Goal: Task Accomplishment & Management: Complete application form

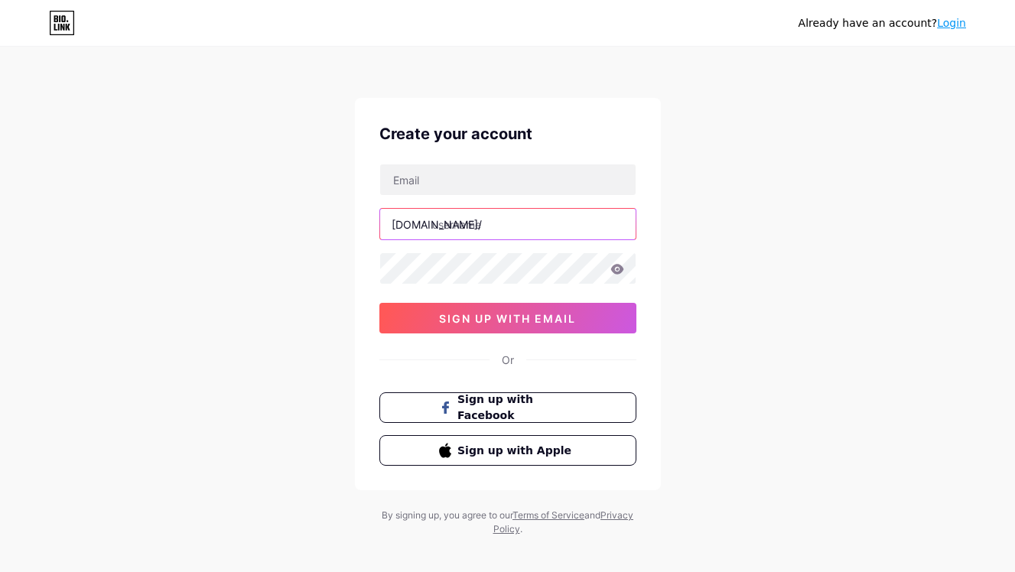
click at [506, 233] on input "text" at bounding box center [507, 224] width 255 height 31
type input "cancertoto"
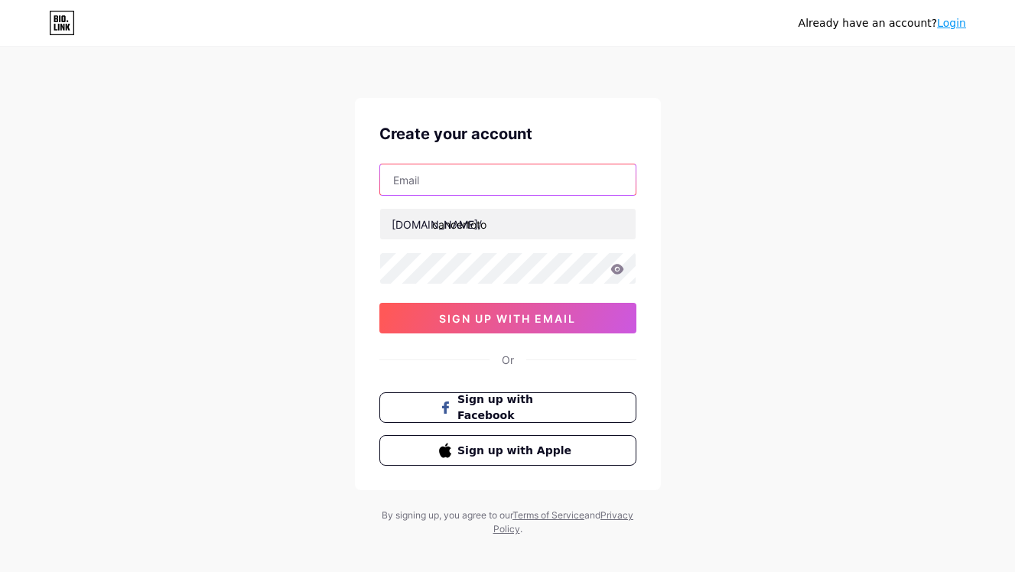
click at [509, 190] on input "text" at bounding box center [507, 179] width 255 height 31
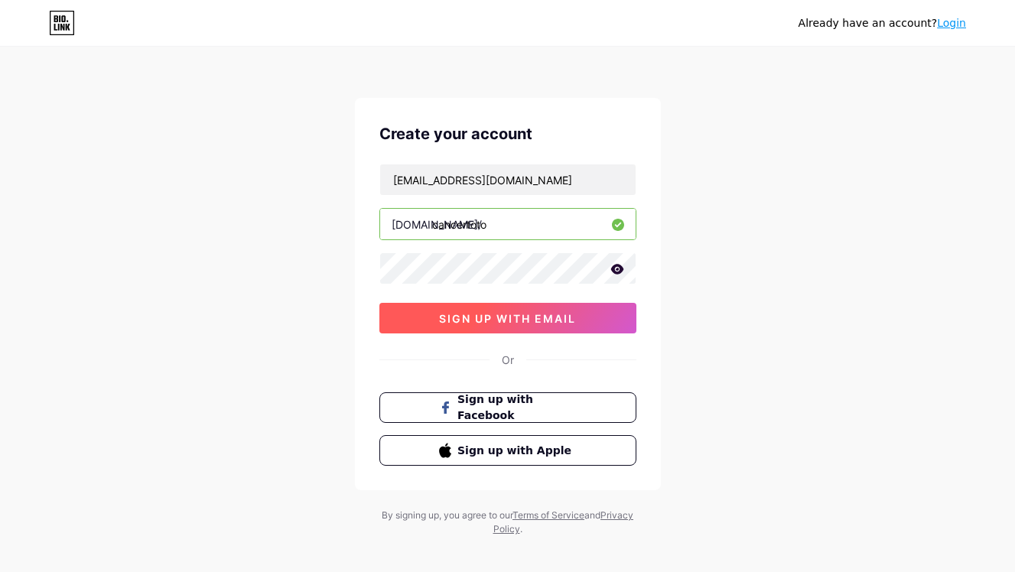
click at [509, 317] on span "sign up with email" at bounding box center [507, 318] width 137 height 13
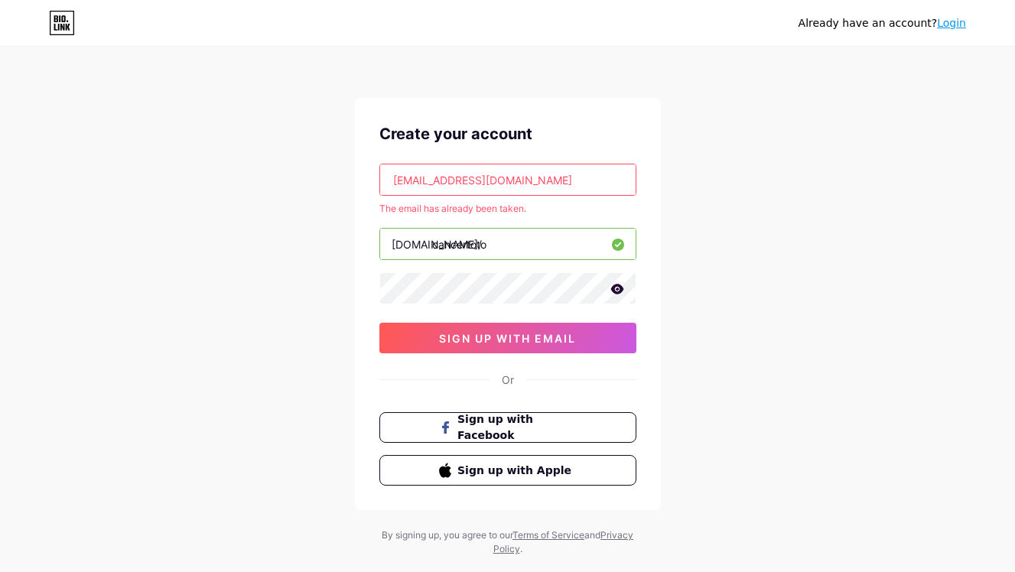
drag, startPoint x: 570, startPoint y: 183, endPoint x: 377, endPoint y: 162, distance: 193.9
click at [377, 162] on div "Create your account [EMAIL_ADDRESS][DOMAIN_NAME] The email has already been tak…" at bounding box center [508, 304] width 306 height 412
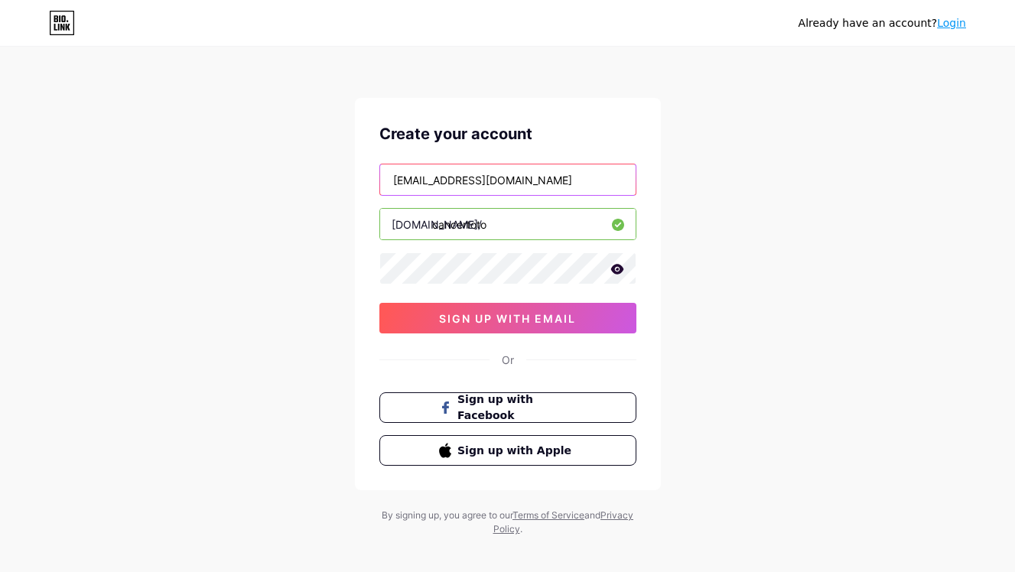
type input "[EMAIL_ADDRESS][DOMAIN_NAME]"
click at [506, 339] on div "Create your account [EMAIL_ADDRESS][DOMAIN_NAME] [DOMAIN_NAME]/ cancertoto 0cAF…" at bounding box center [508, 294] width 306 height 392
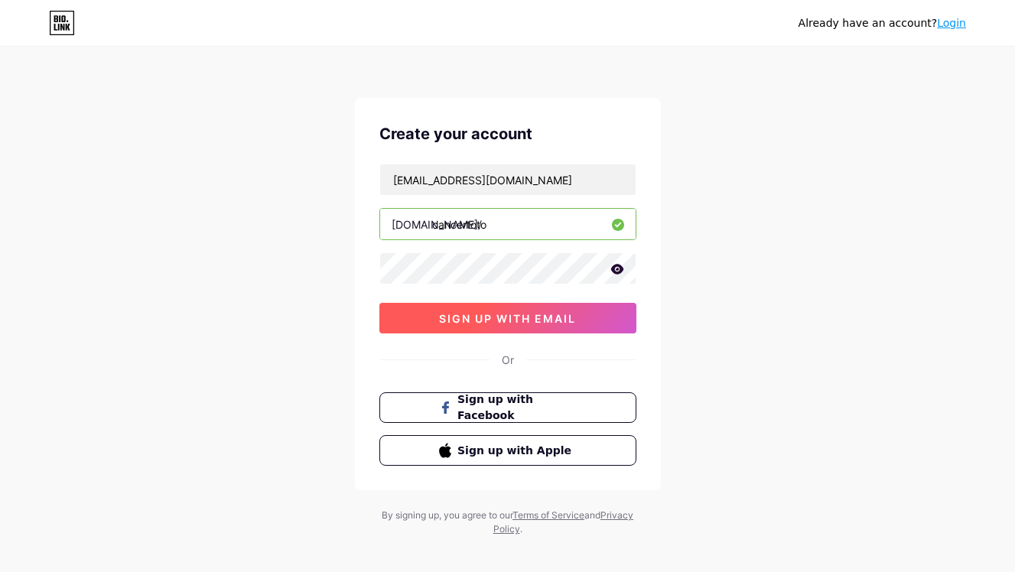
click at [518, 318] on span "sign up with email" at bounding box center [507, 318] width 137 height 13
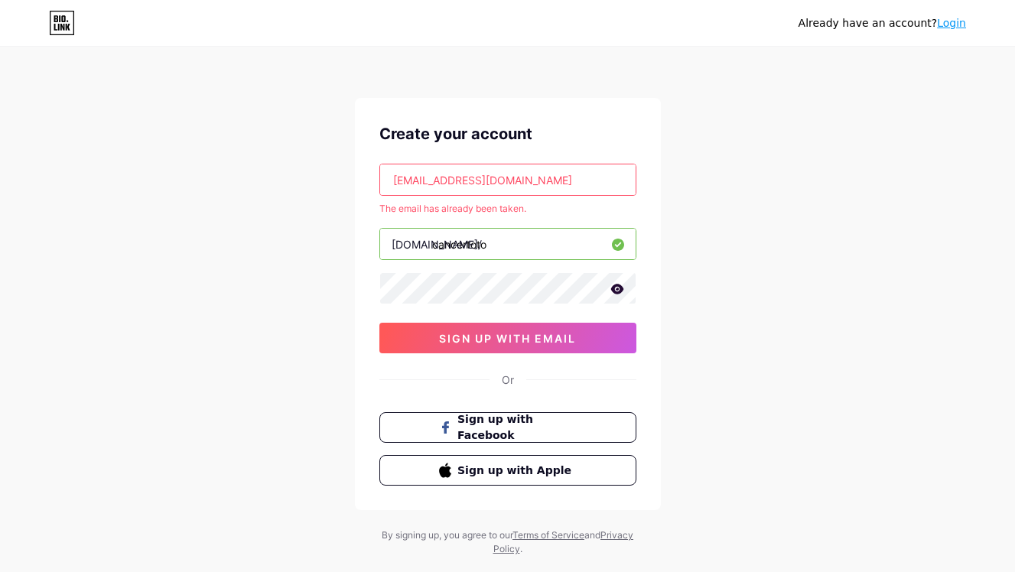
click at [562, 170] on input "[EMAIL_ADDRESS][DOMAIN_NAME]" at bounding box center [507, 179] width 255 height 31
drag, startPoint x: 568, startPoint y: 202, endPoint x: 580, endPoint y: 200, distance: 11.7
click at [571, 202] on div "The email has already been taken." at bounding box center [507, 209] width 257 height 14
